Goal: Find specific page/section: Find specific page/section

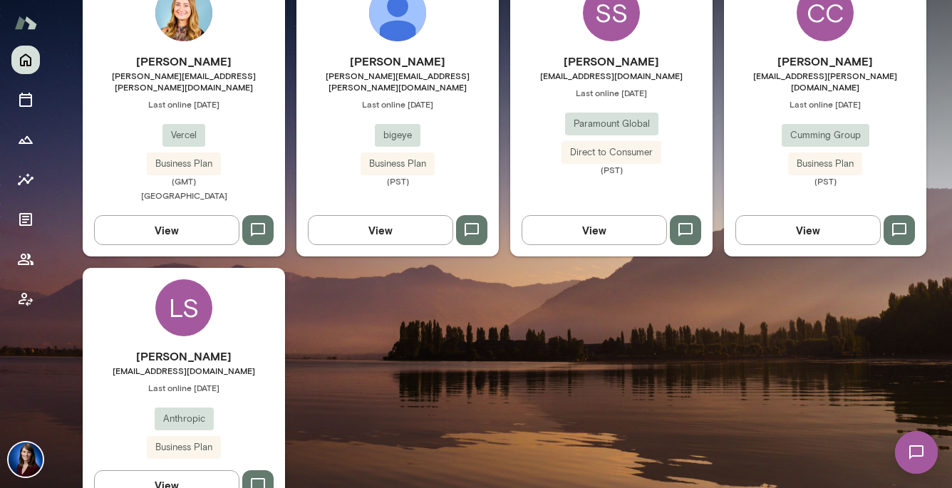
scroll to position [1068, 0]
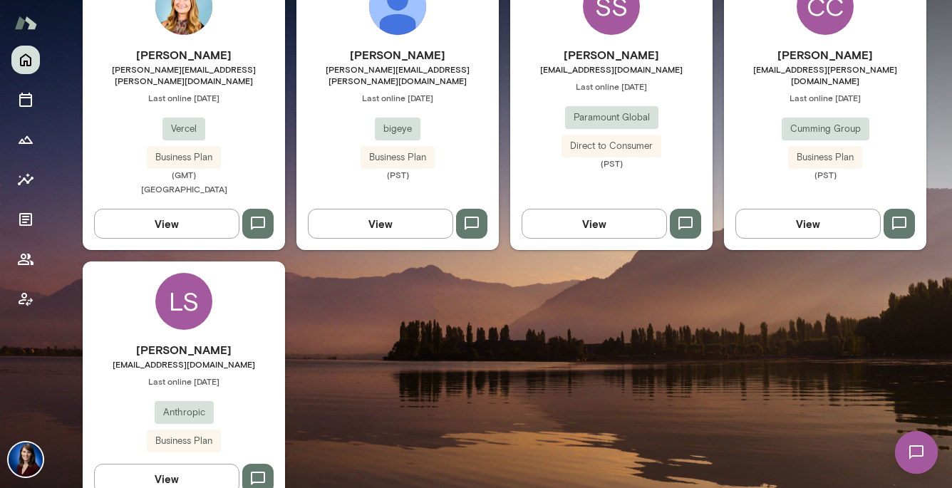
click at [147, 464] on button "View" at bounding box center [166, 479] width 145 height 30
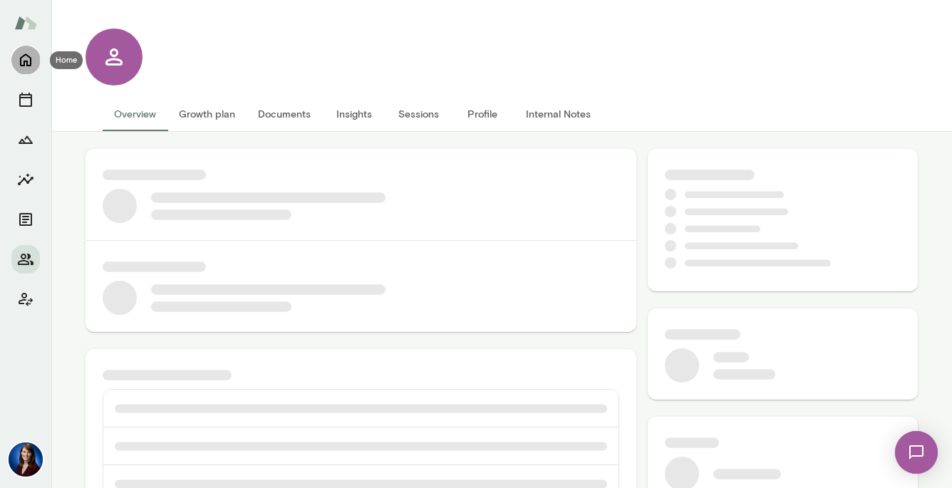
click at [30, 63] on icon "Home" at bounding box center [25, 60] width 11 height 13
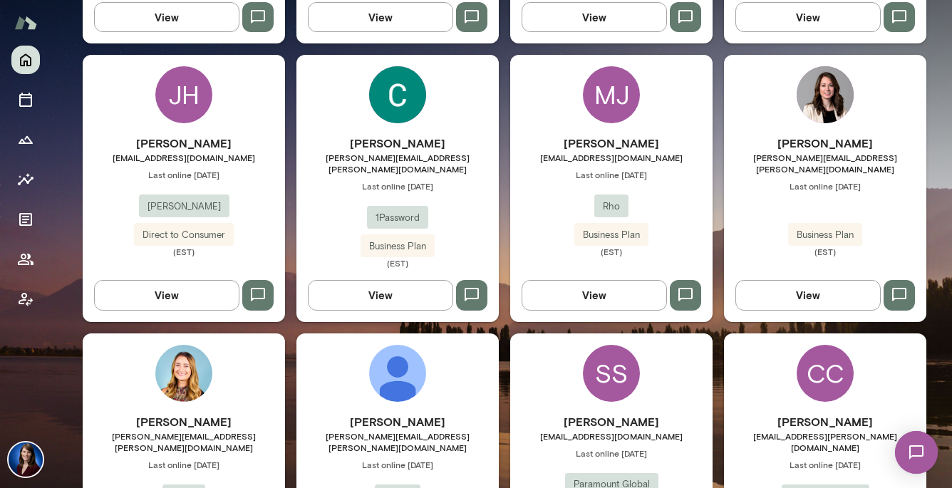
scroll to position [741, 0]
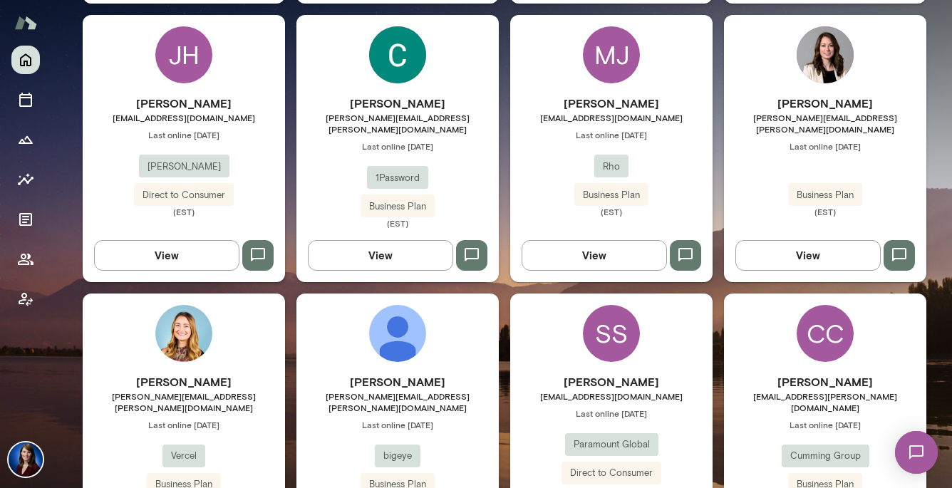
click at [836, 240] on button "View" at bounding box center [807, 255] width 145 height 30
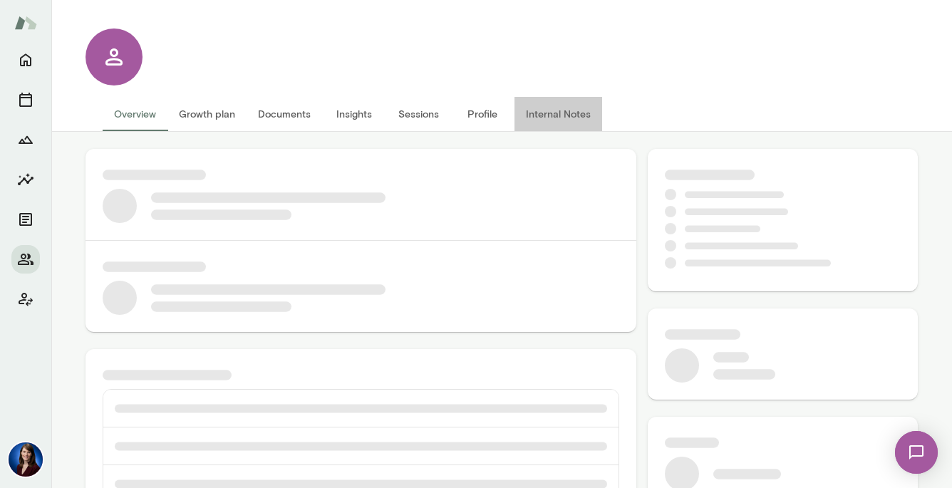
click at [569, 118] on button "Internal Notes" at bounding box center [558, 114] width 88 height 34
